Goal: Go to known website: Access a specific website the user already knows

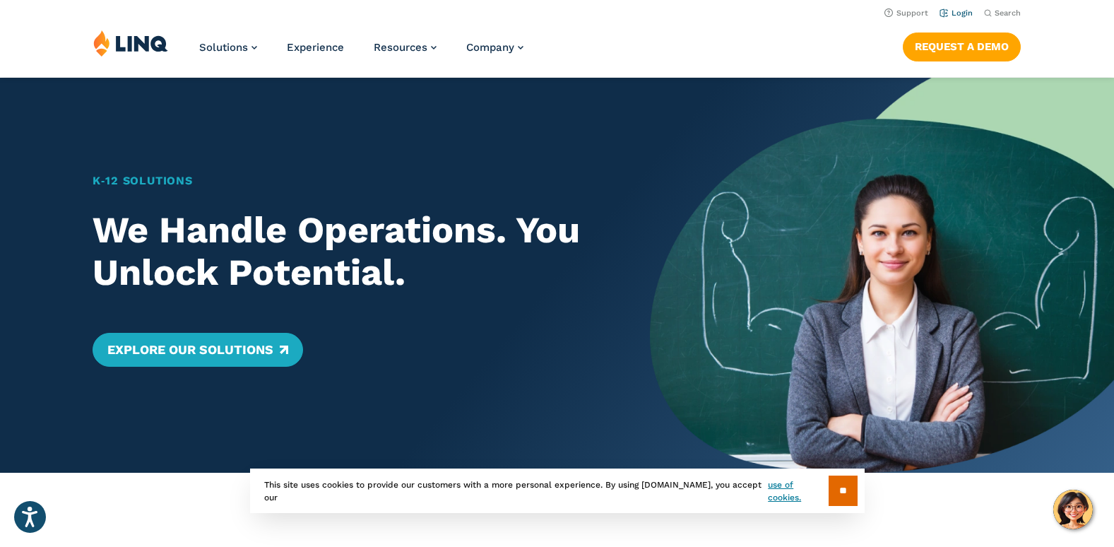
click at [963, 8] on link "Login" at bounding box center [956, 12] width 33 height 9
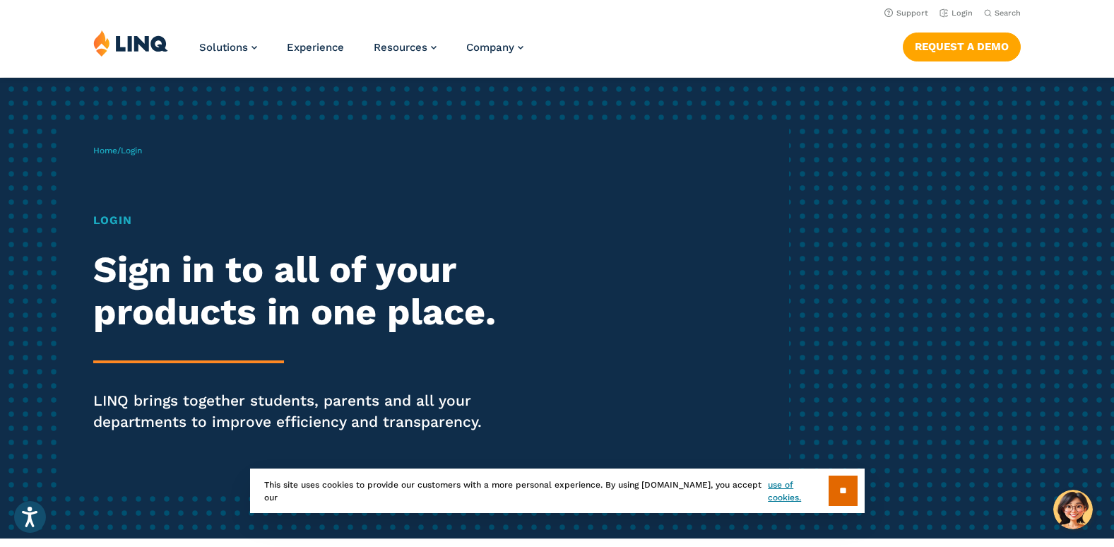
click at [126, 218] on h1 "Login" at bounding box center [308, 220] width 430 height 17
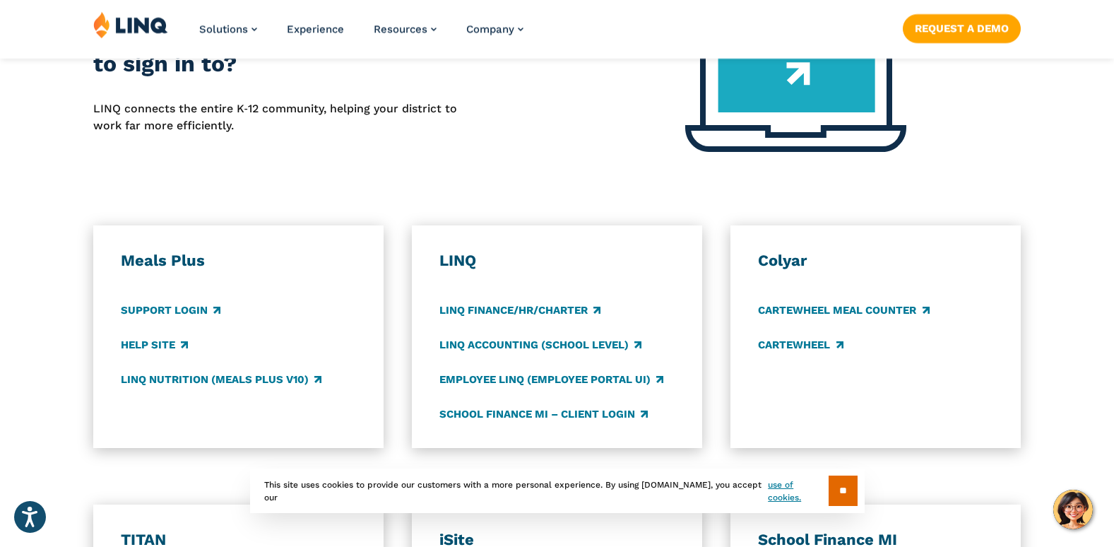
scroll to position [636, 0]
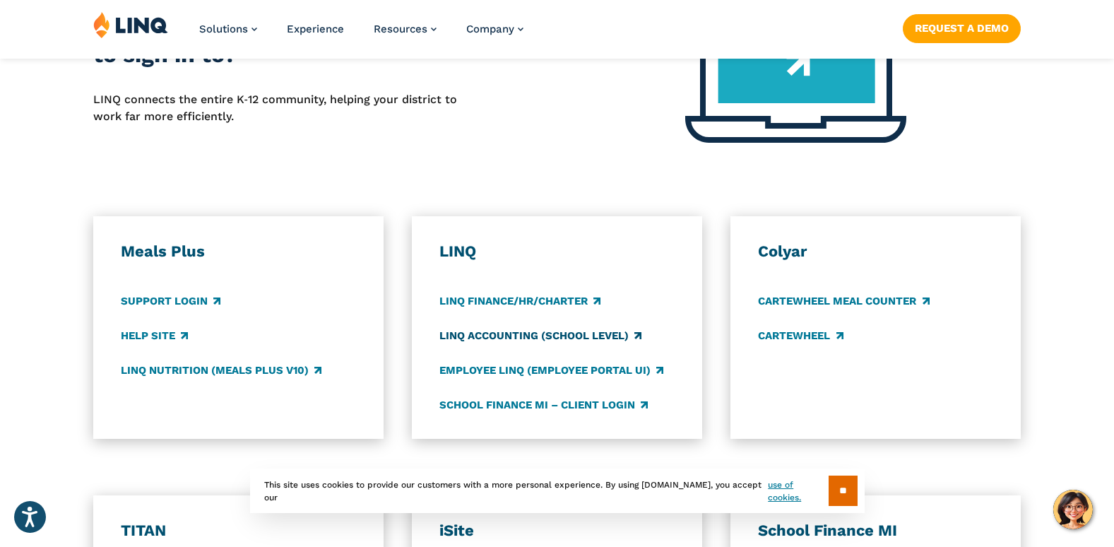
click at [610, 332] on link "LINQ Accounting (school level)" at bounding box center [540, 336] width 202 height 16
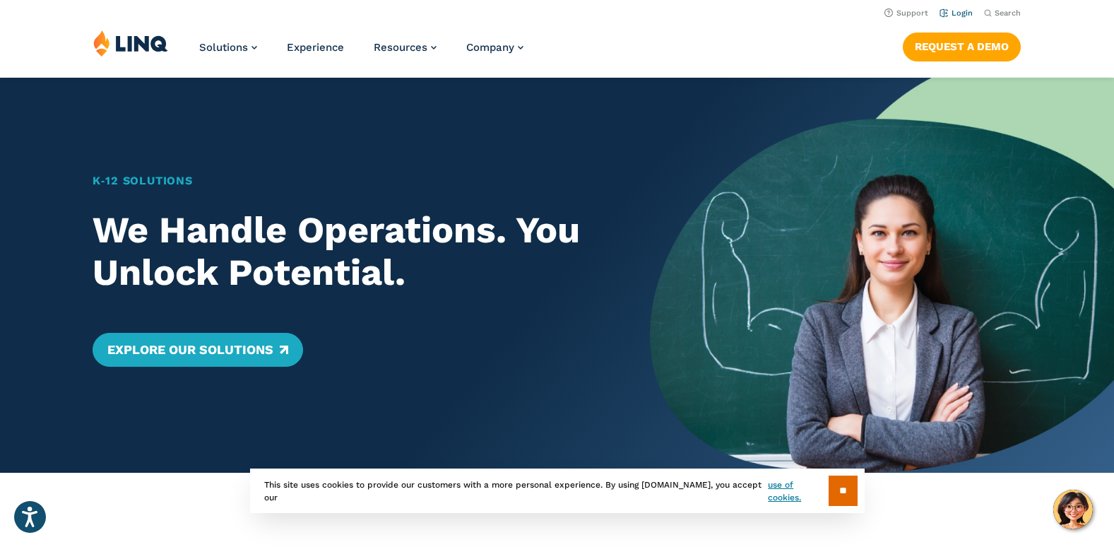
click at [956, 13] on link "Login" at bounding box center [956, 12] width 33 height 9
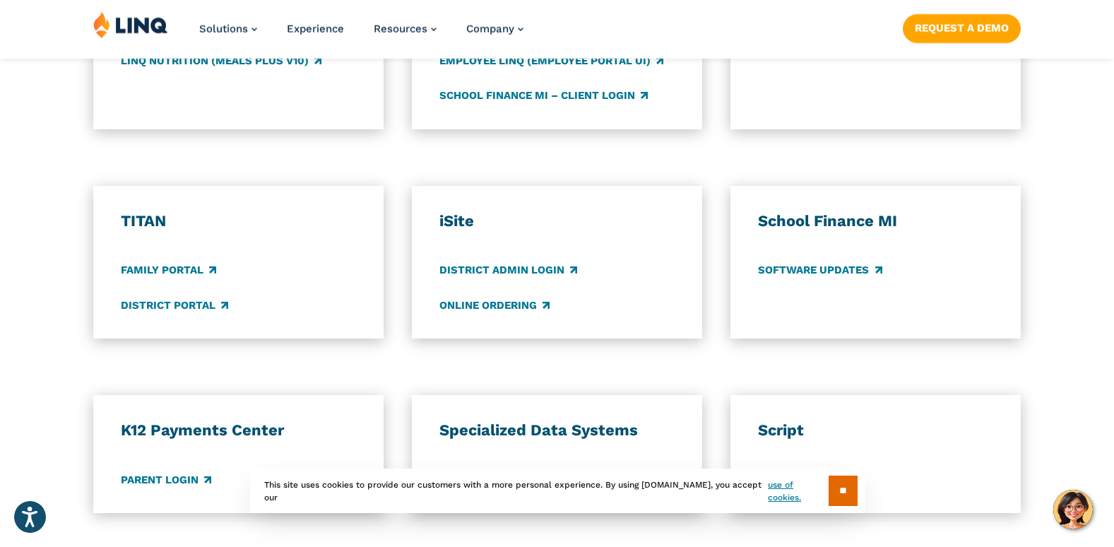
scroll to position [1060, 0]
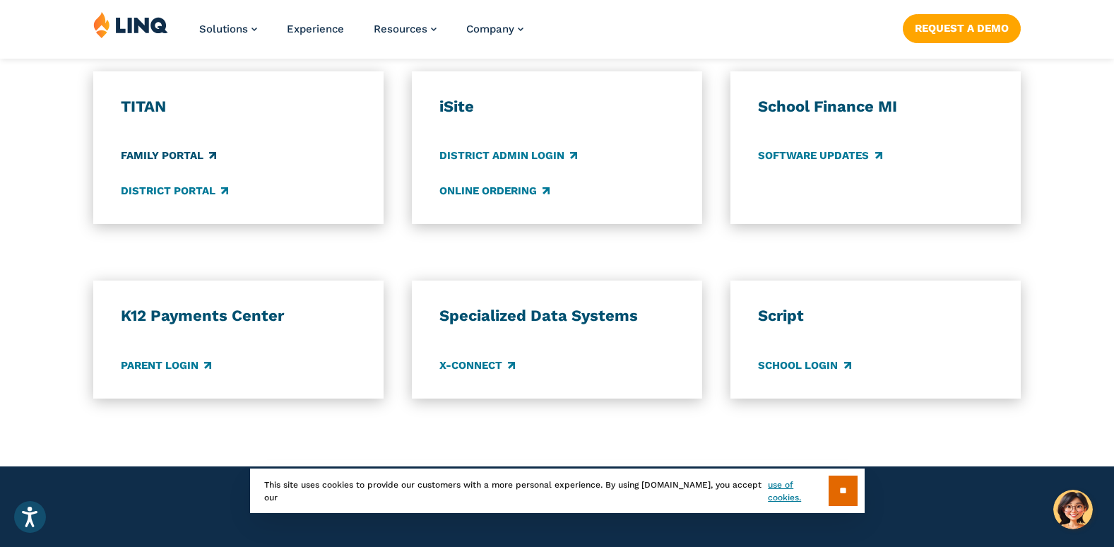
click at [168, 151] on link "Family Portal" at bounding box center [168, 156] width 95 height 16
